Goal: Information Seeking & Learning: Learn about a topic

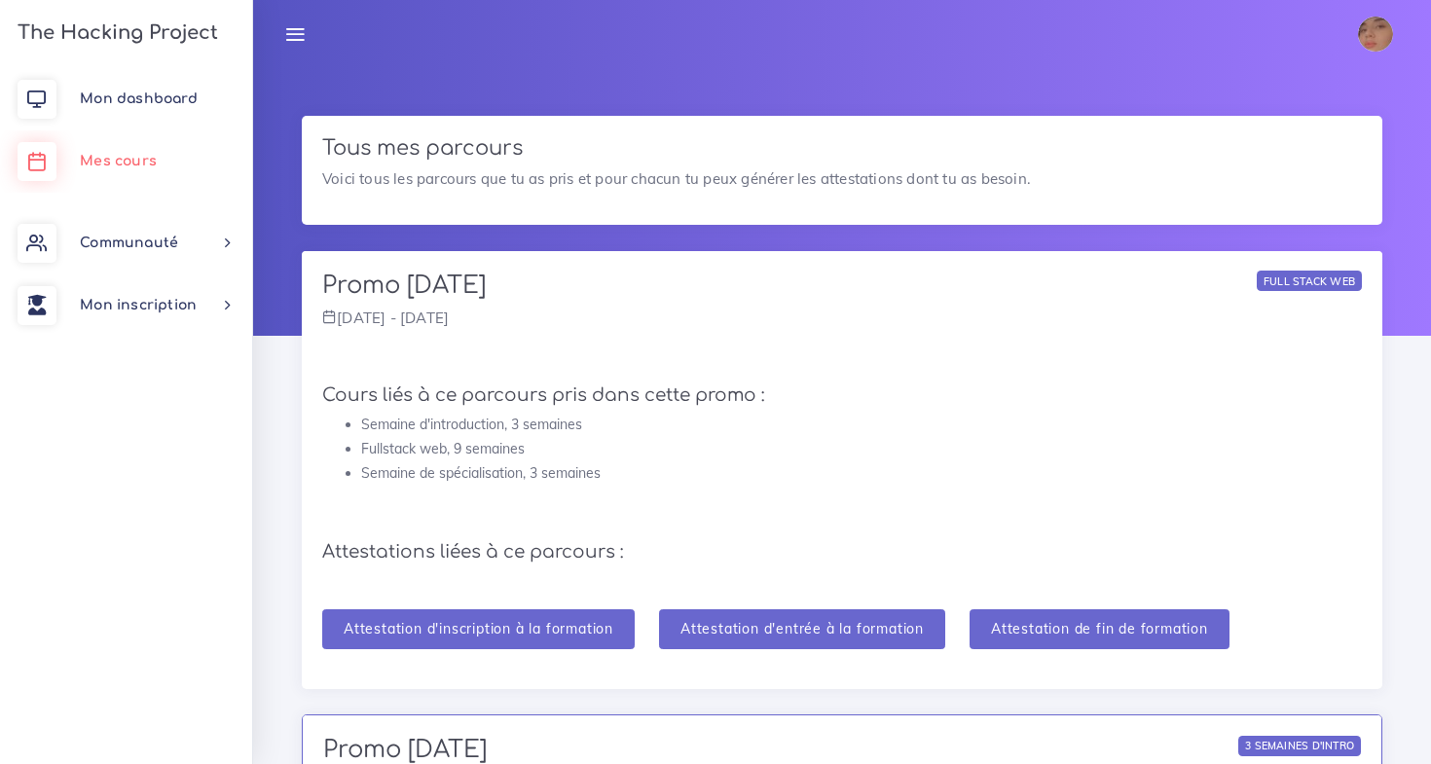
click at [166, 146] on link "Mes cours" at bounding box center [126, 161] width 252 height 62
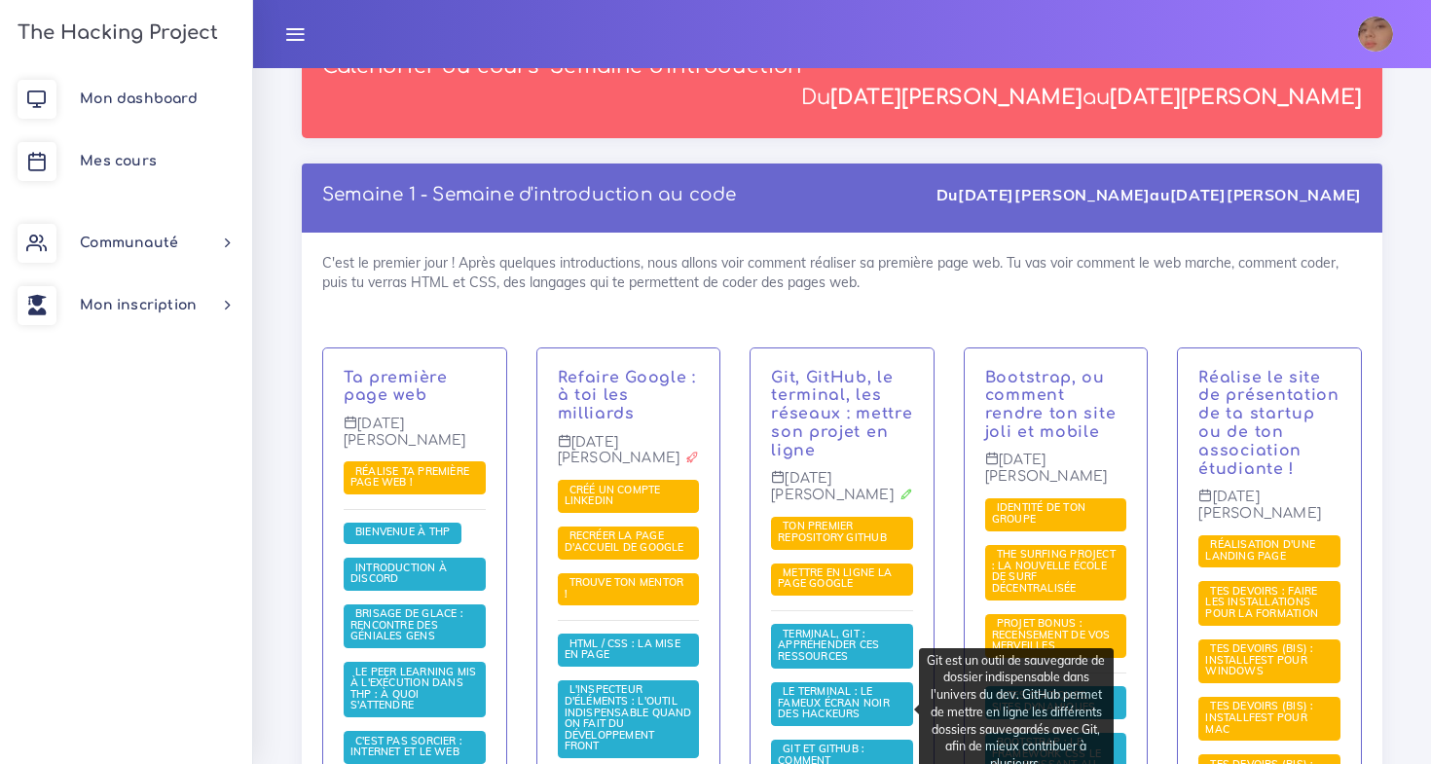
scroll to position [276, 0]
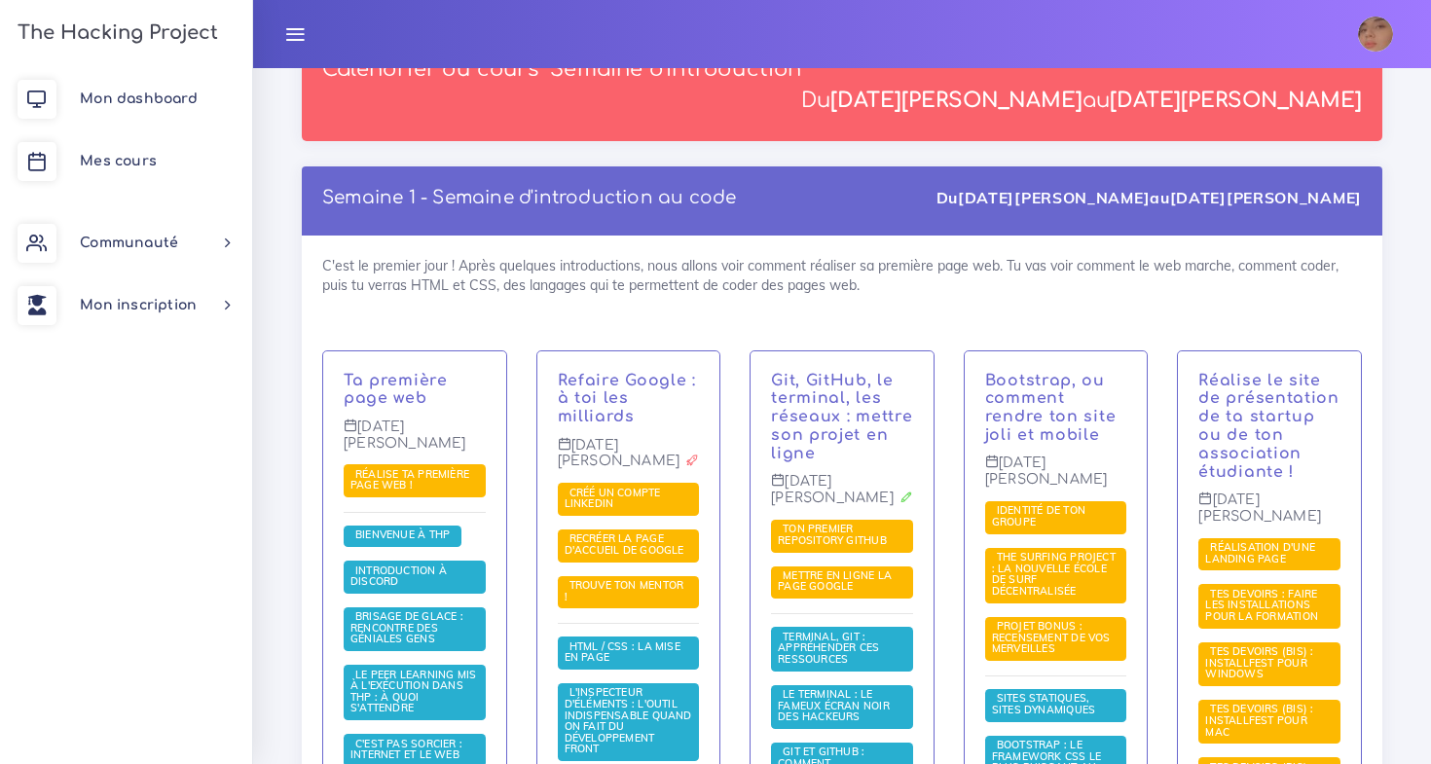
drag, startPoint x: 1170, startPoint y: 242, endPoint x: 378, endPoint y: 149, distance: 798.0
click at [378, 166] on div "Semaine 1 - Semaine d'introduction au code Du [DATE][PERSON_NAME] au [DATE][PER…" at bounding box center [842, 727] width 1081 height 1122
click at [382, 166] on div "Semaine 1 - Semaine d'introduction au code Du [DATE][PERSON_NAME] au [DATE][PER…" at bounding box center [842, 200] width 1081 height 69
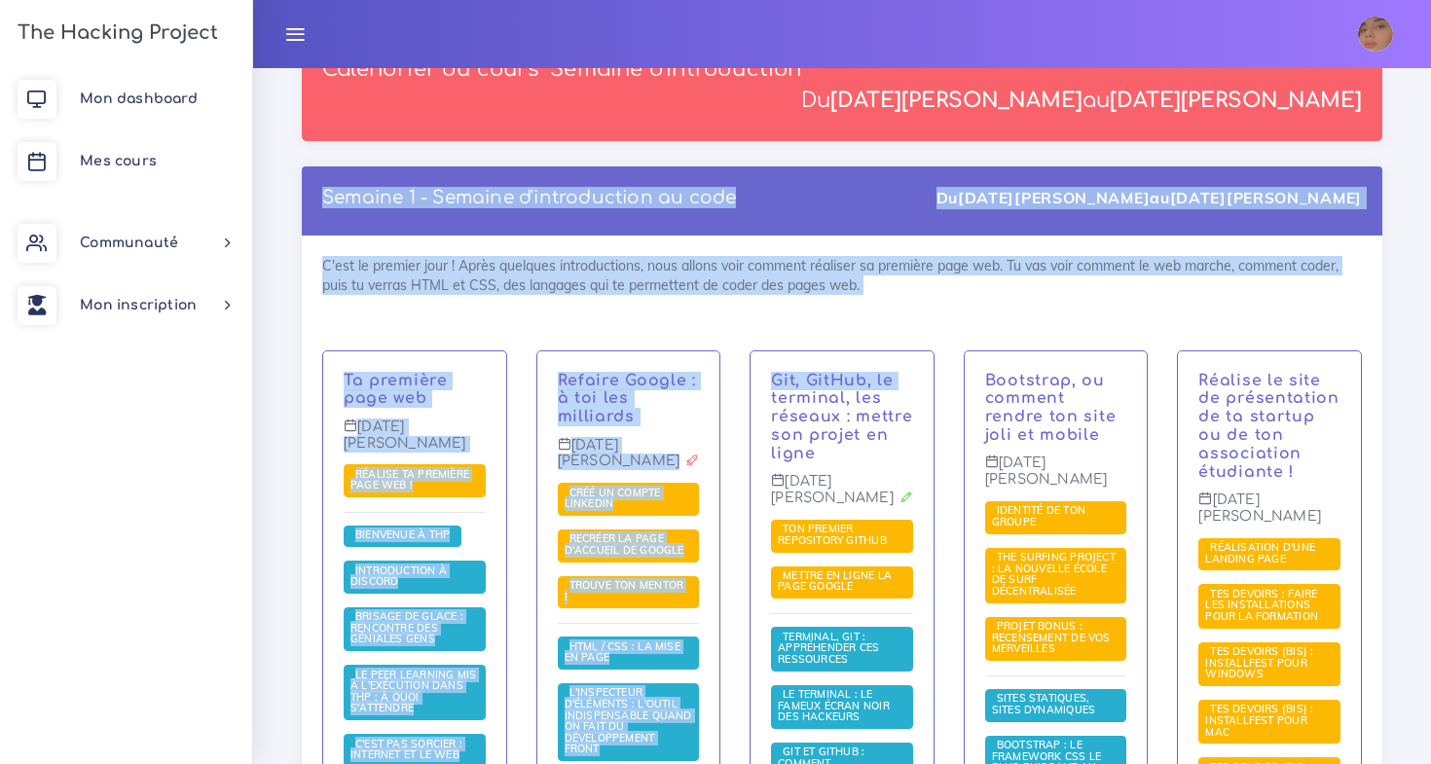
drag, startPoint x: 336, startPoint y: 153, endPoint x: 770, endPoint y: 368, distance: 484.6
click at [770, 368] on div "Semaine 1 - Semaine d'introduction au code Du [DATE][PERSON_NAME] au [DATE][PER…" at bounding box center [842, 727] width 1081 height 1122
click at [804, 268] on div "C'est le premier jour ! Après quelques introductions, nous allons voir comment …" at bounding box center [842, 762] width 1081 height 1052
drag, startPoint x: 905, startPoint y: 263, endPoint x: 396, endPoint y: 151, distance: 521.3
click at [396, 166] on div "Semaine 1 - Semaine d'introduction au code Du [DATE][PERSON_NAME] au [DATE][PER…" at bounding box center [842, 727] width 1081 height 1122
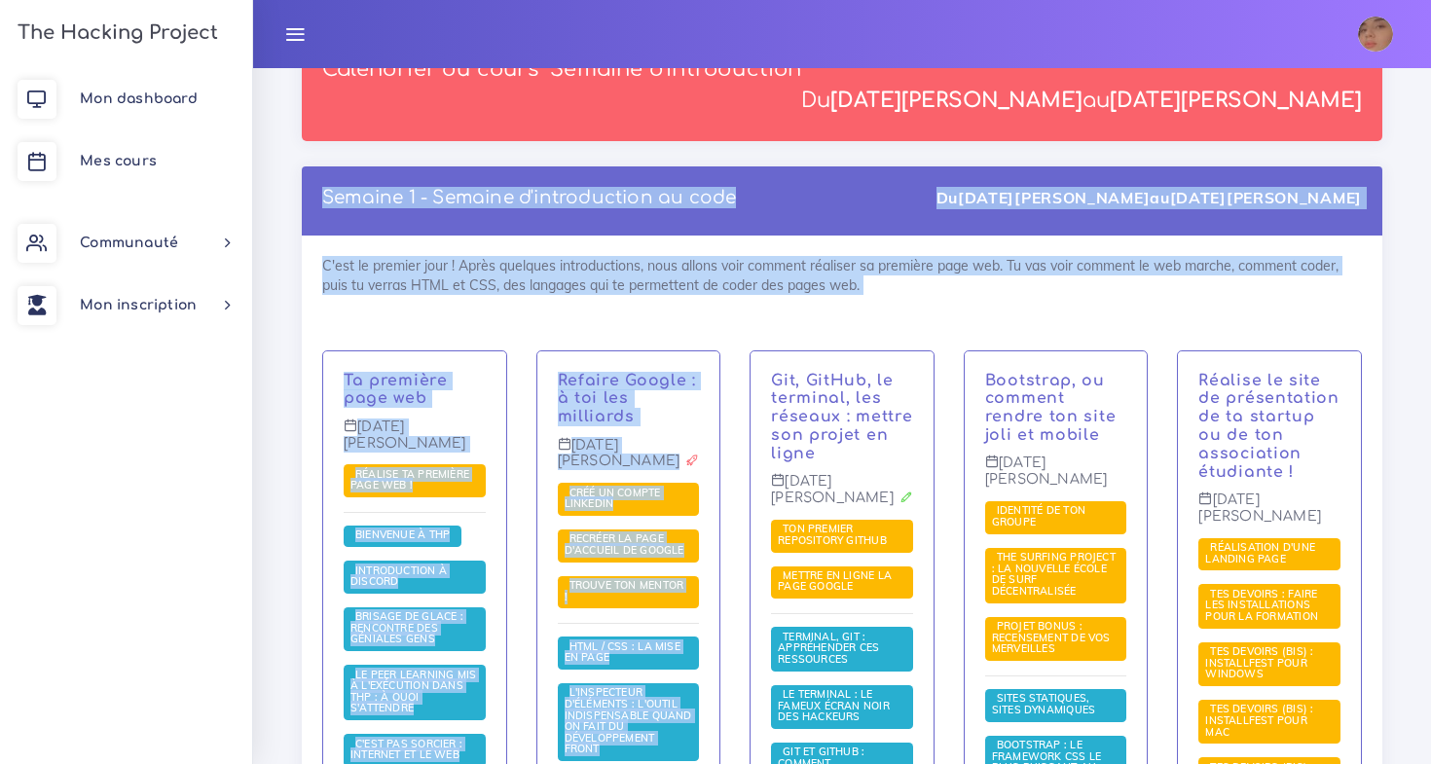
click at [388, 166] on div "Semaine 1 - Semaine d'introduction au code Du [DATE][PERSON_NAME] au [DATE][PER…" at bounding box center [842, 200] width 1081 height 69
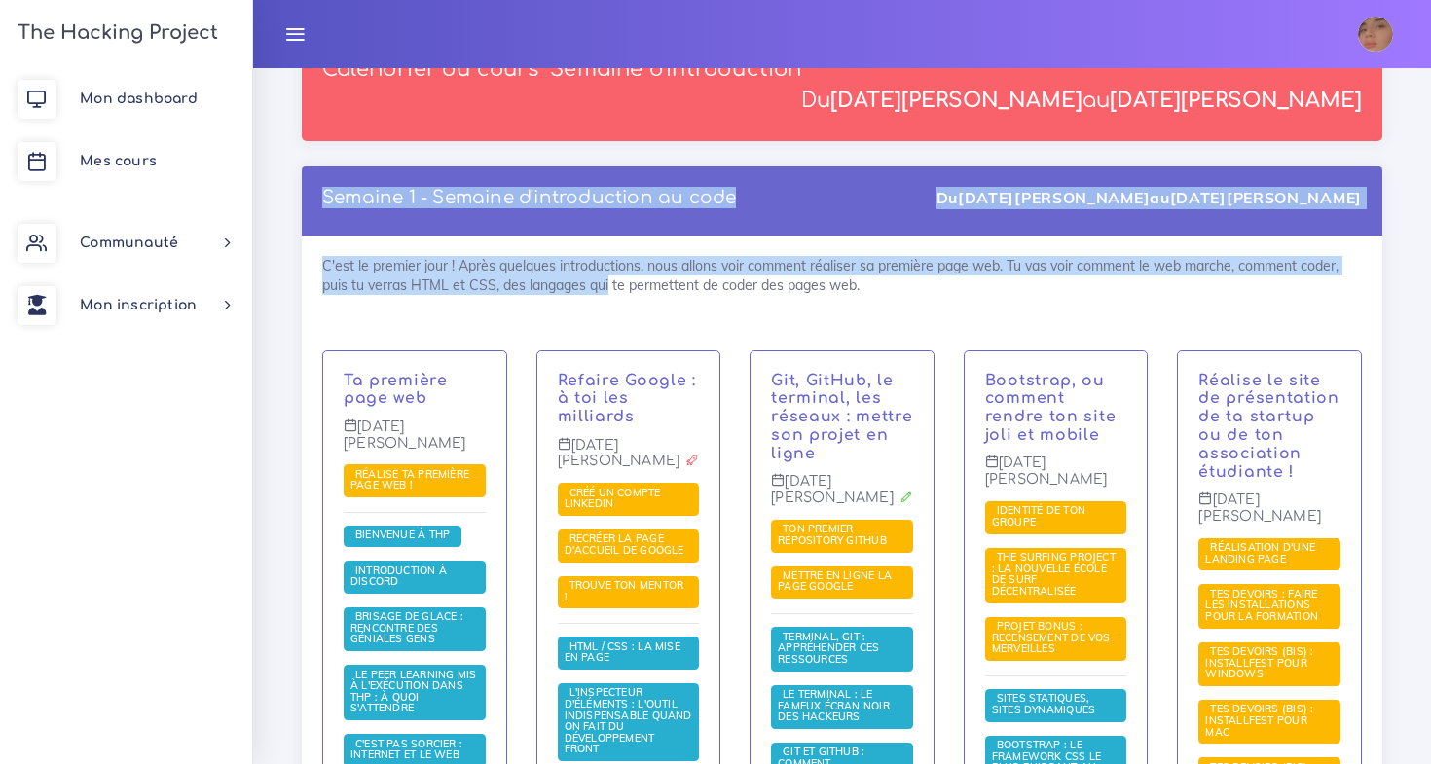
drag, startPoint x: 345, startPoint y: 141, endPoint x: 604, endPoint y: 261, distance: 285.3
click at [604, 261] on div "Semaine 1 - Semaine d'introduction au code Du [DATE][PERSON_NAME] au [DATE][PER…" at bounding box center [842, 727] width 1081 height 1122
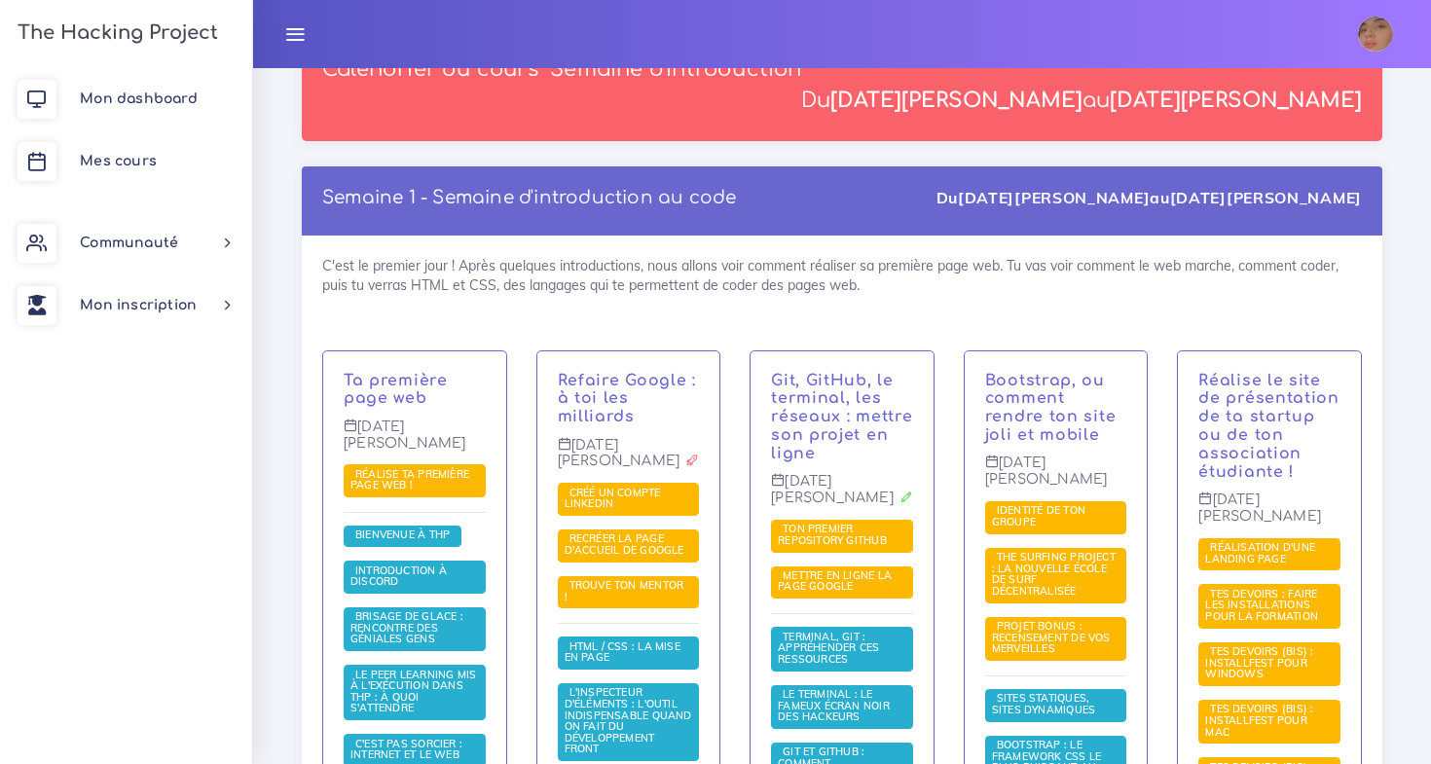
click at [850, 255] on div "C'est le premier jour ! Après quelques introductions, nous allons voir comment …" at bounding box center [842, 762] width 1081 height 1052
drag, startPoint x: 873, startPoint y: 255, endPoint x: 375, endPoint y: 122, distance: 516.0
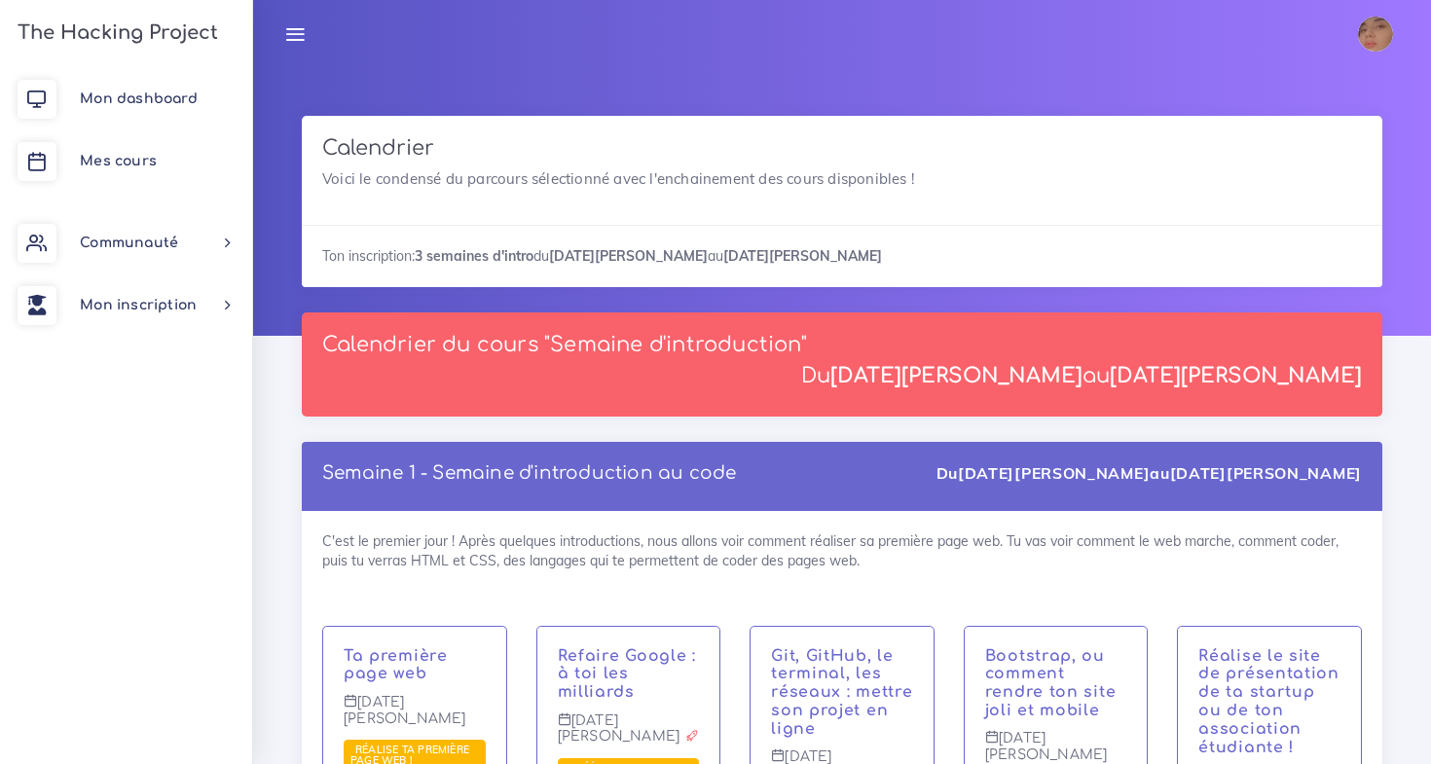
scroll to position [0, 0]
click at [332, 150] on h3 "Calendrier" at bounding box center [842, 148] width 1040 height 24
click at [332, 149] on h3 "Calendrier" at bounding box center [842, 148] width 1040 height 24
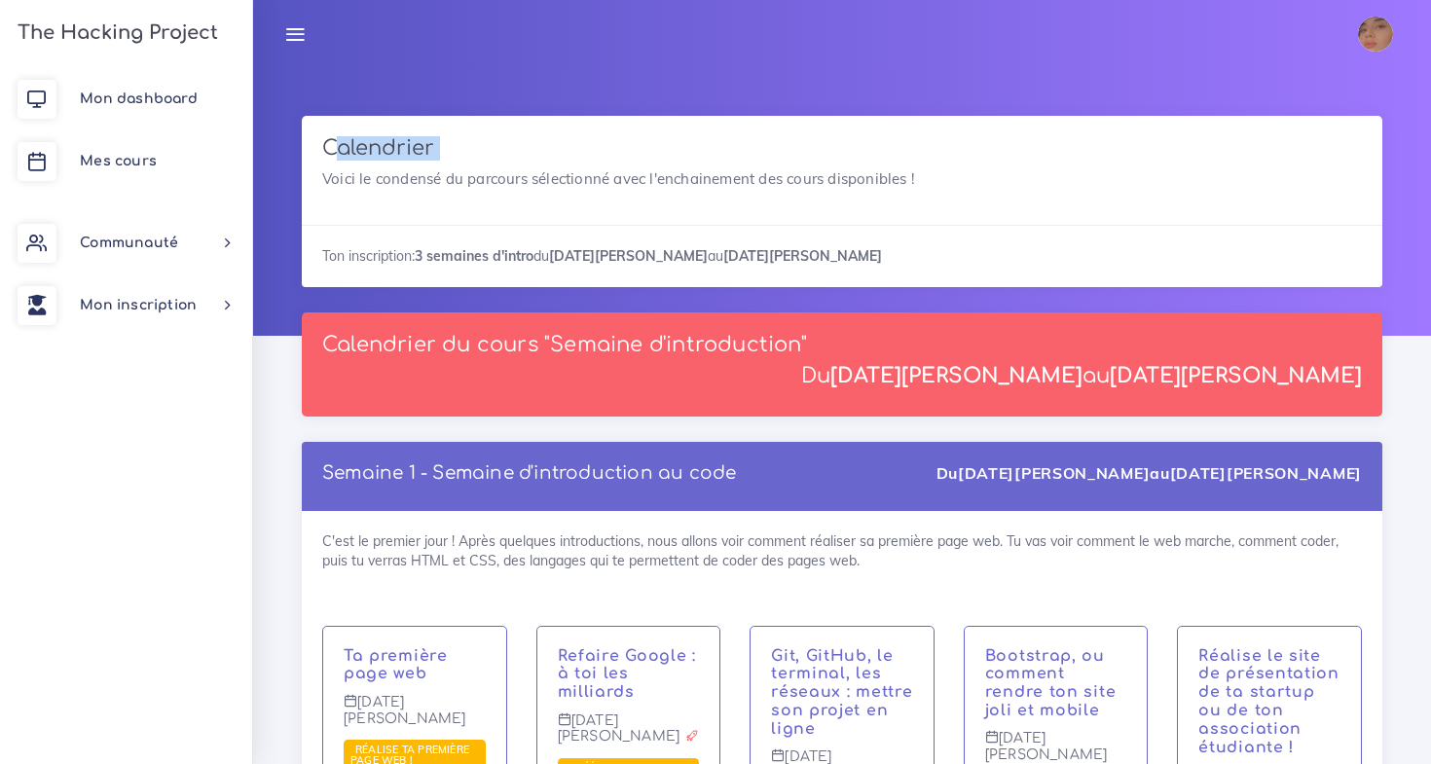
click at [332, 149] on h3 "Calendrier" at bounding box center [842, 148] width 1040 height 24
click at [320, 139] on div "Calendrier Voici le condensé du parcours sélectionné avec l'enchainement des co…" at bounding box center [842, 170] width 1081 height 109
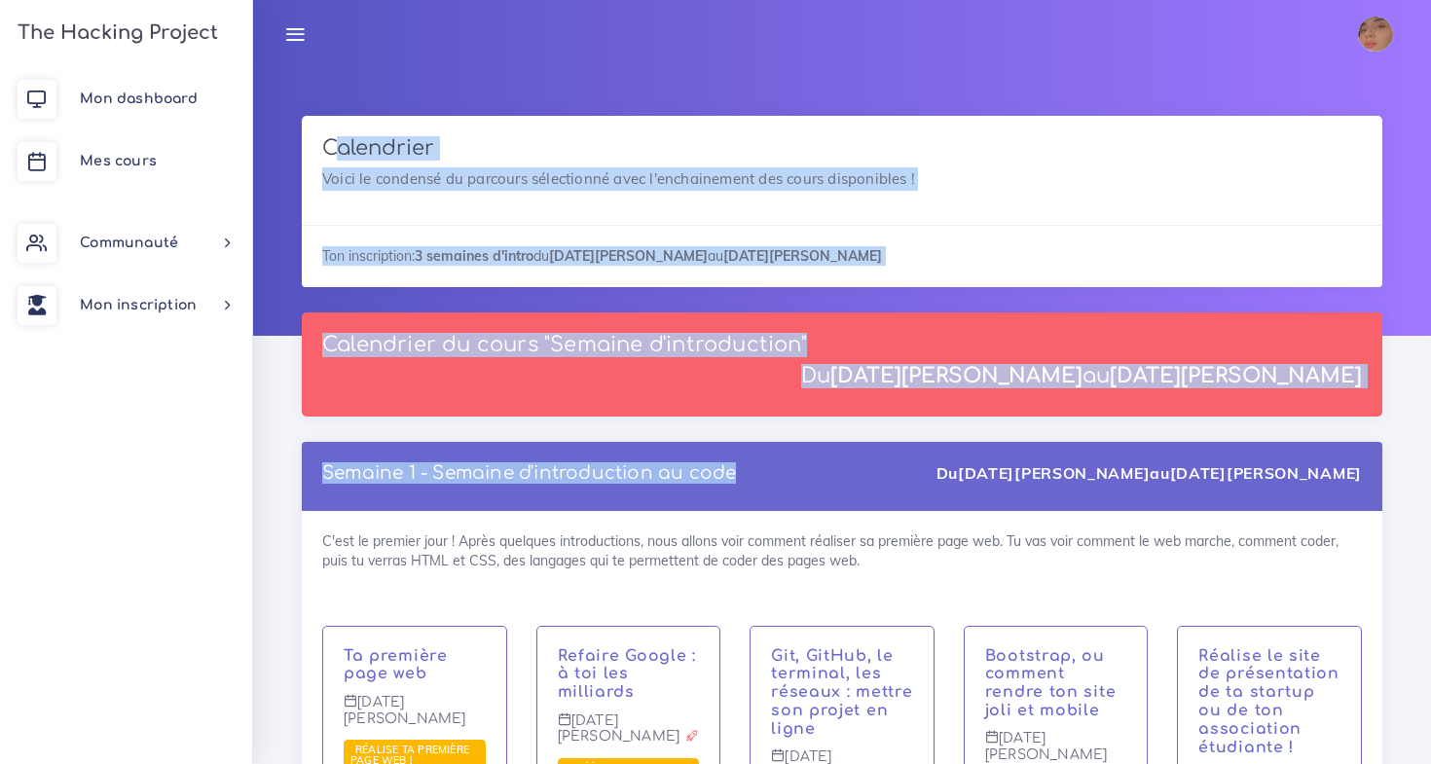
drag, startPoint x: 320, startPoint y: 139, endPoint x: 656, endPoint y: 469, distance: 470.9
click at [656, 469] on div "Semaine 1 - Semaine d'introduction au code Du [DATE][PERSON_NAME] au [DATE][PER…" at bounding box center [842, 476] width 1081 height 69
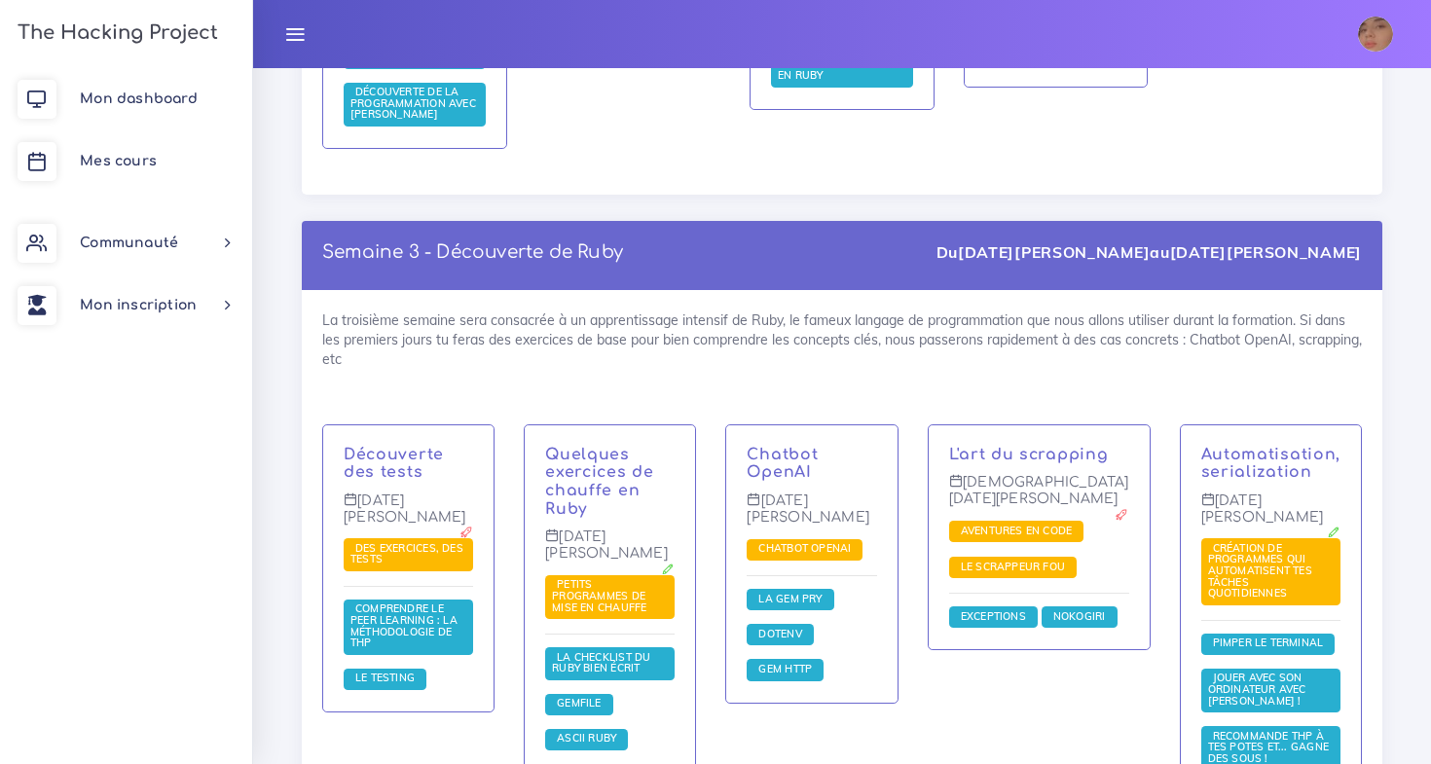
scroll to position [2024, 0]
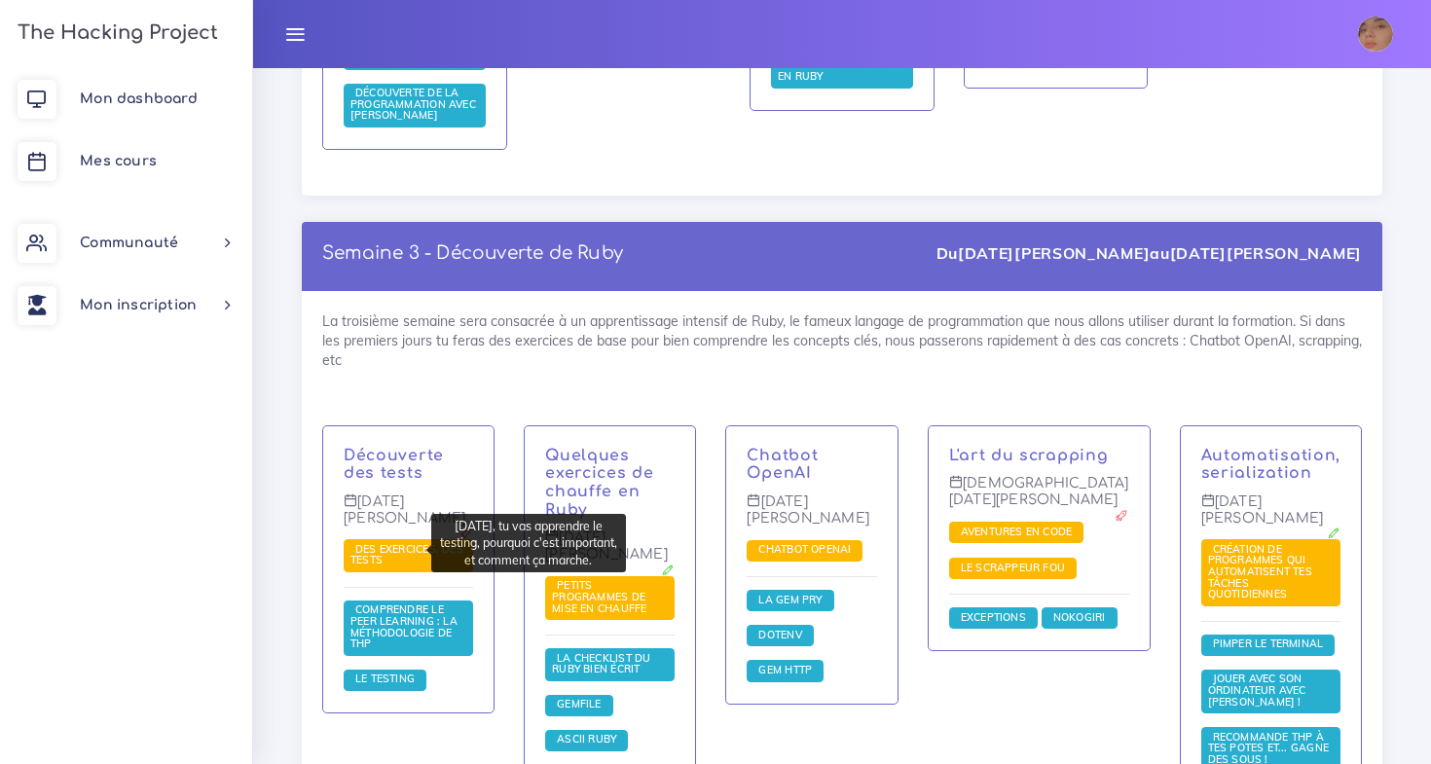
click at [382, 670] on span "Le testing" at bounding box center [385, 680] width 83 height 21
click at [383, 672] on span "Le testing" at bounding box center [384, 679] width 69 height 14
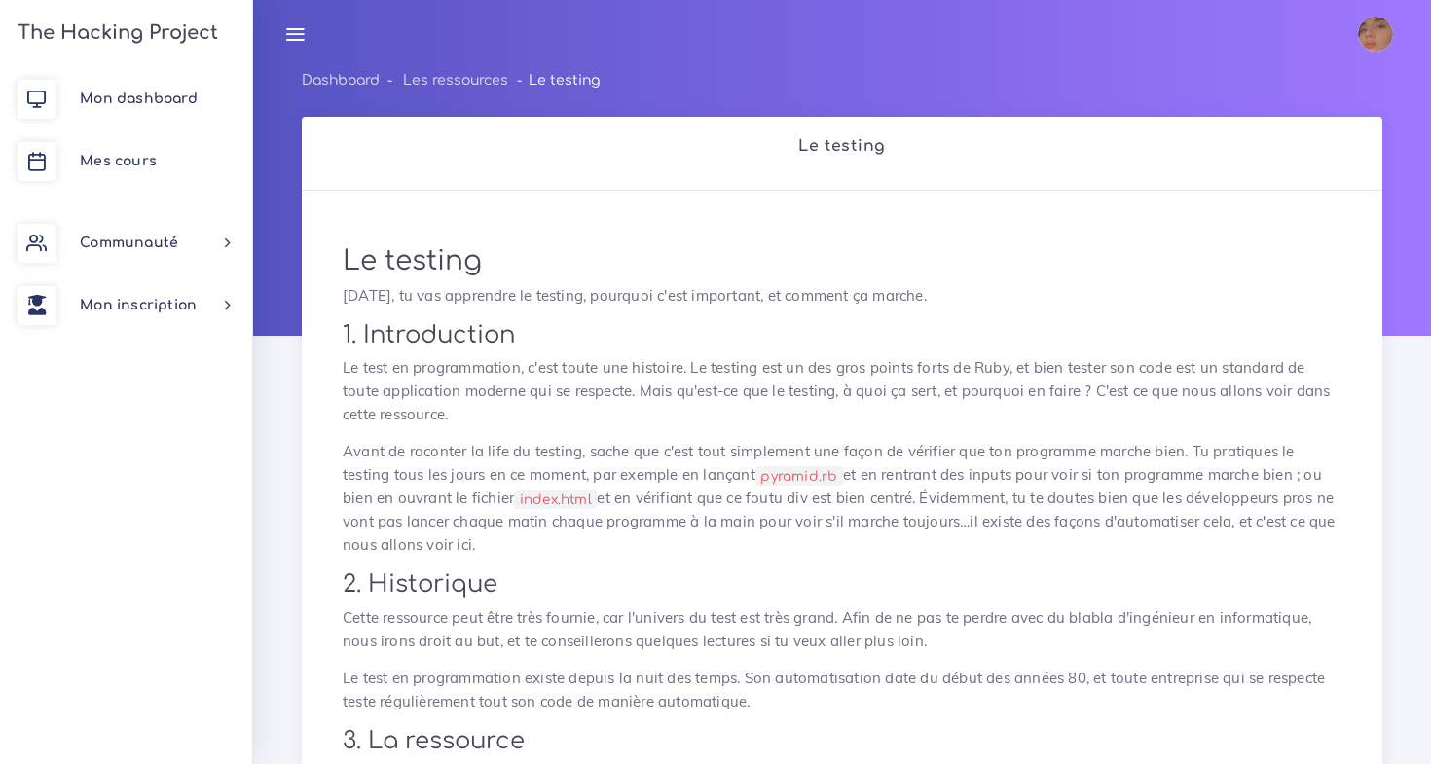
click at [855, 64] on div "Aïda Éditer profil Lier son compte Zone à risques Déconnexion" at bounding box center [842, 34] width 1143 height 68
